Goal: Information Seeking & Learning: Learn about a topic

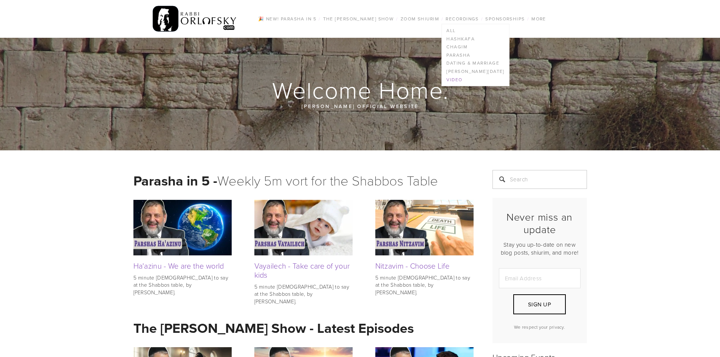
click at [458, 78] on link "Video" at bounding box center [475, 80] width 67 height 8
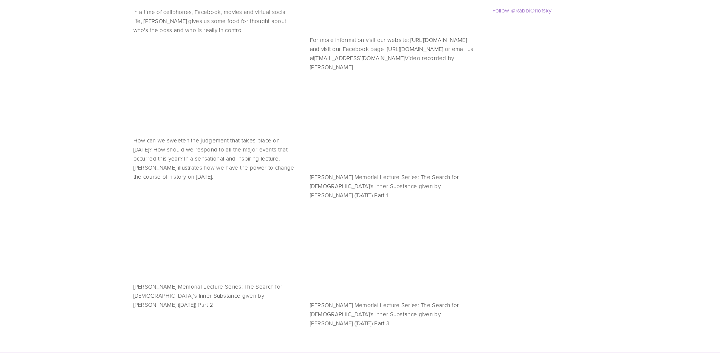
scroll to position [1226, 0]
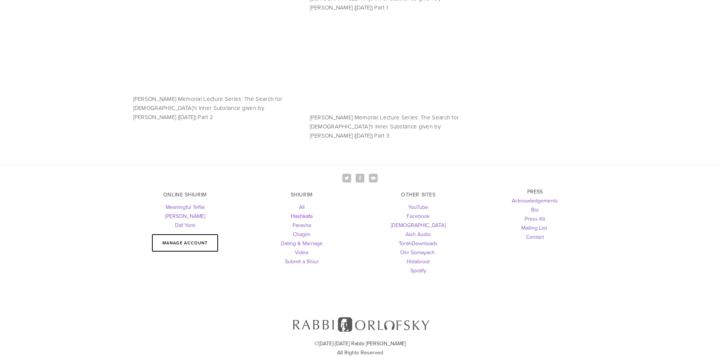
click at [309, 212] on link "Hashkafa" at bounding box center [302, 216] width 22 height 8
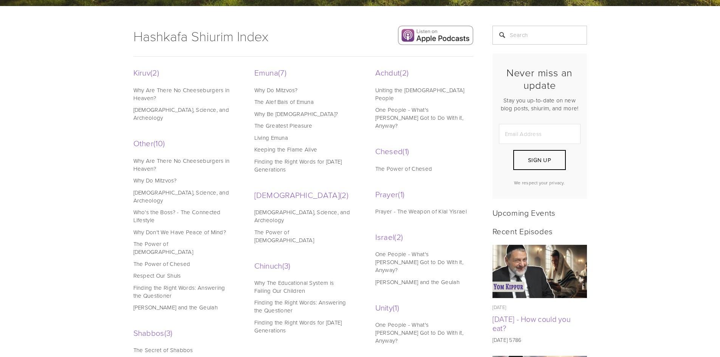
scroll to position [145, 0]
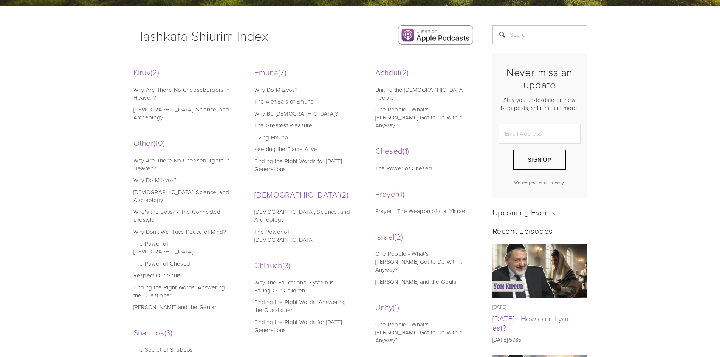
click at [158, 156] on link "Why Are There No Cheeseburgers in Heaven?" at bounding box center [181, 164] width 96 height 16
